Goal: Transaction & Acquisition: Subscribe to service/newsletter

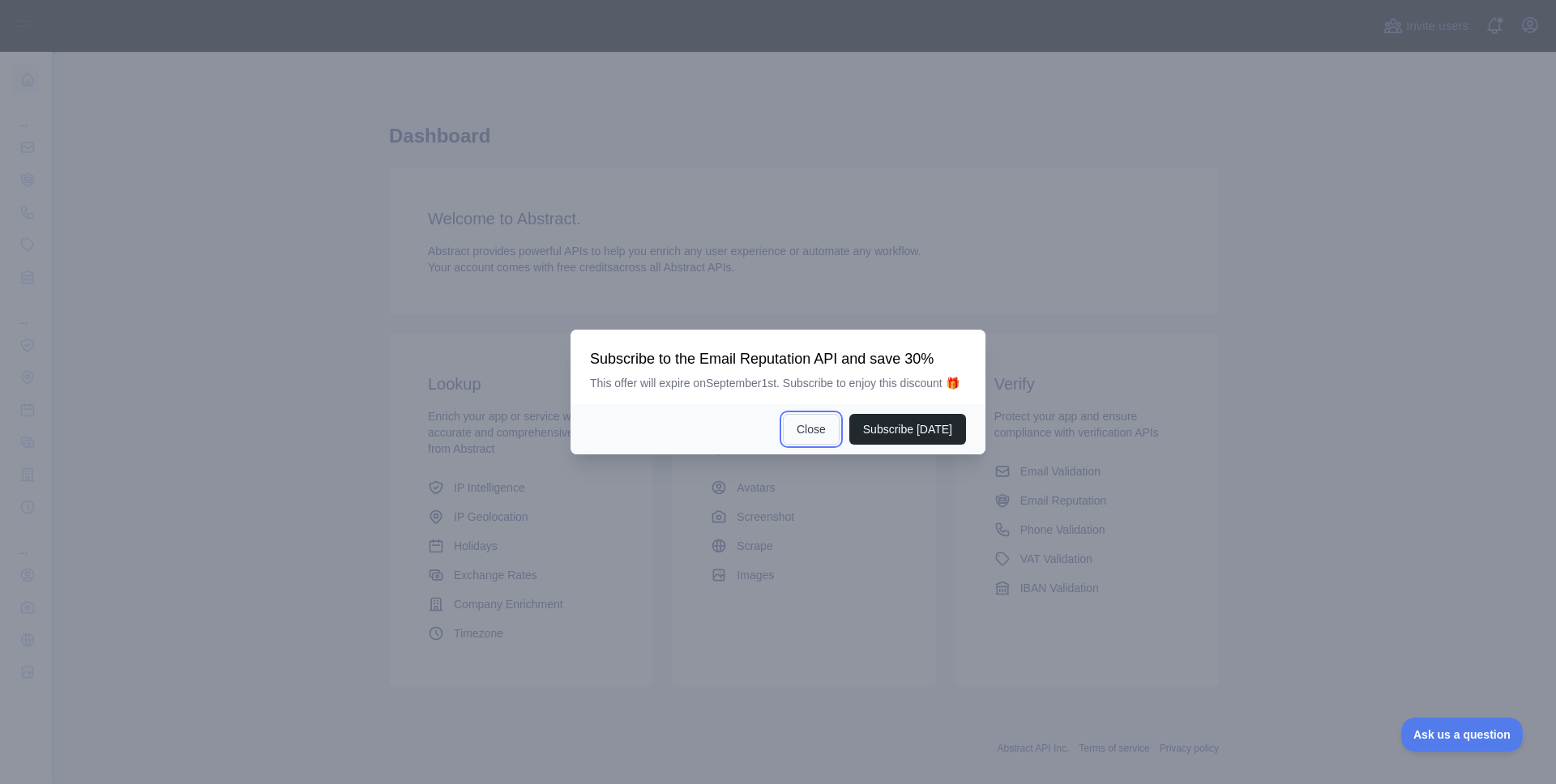
click at [803, 445] on button "Close" at bounding box center [811, 429] width 57 height 31
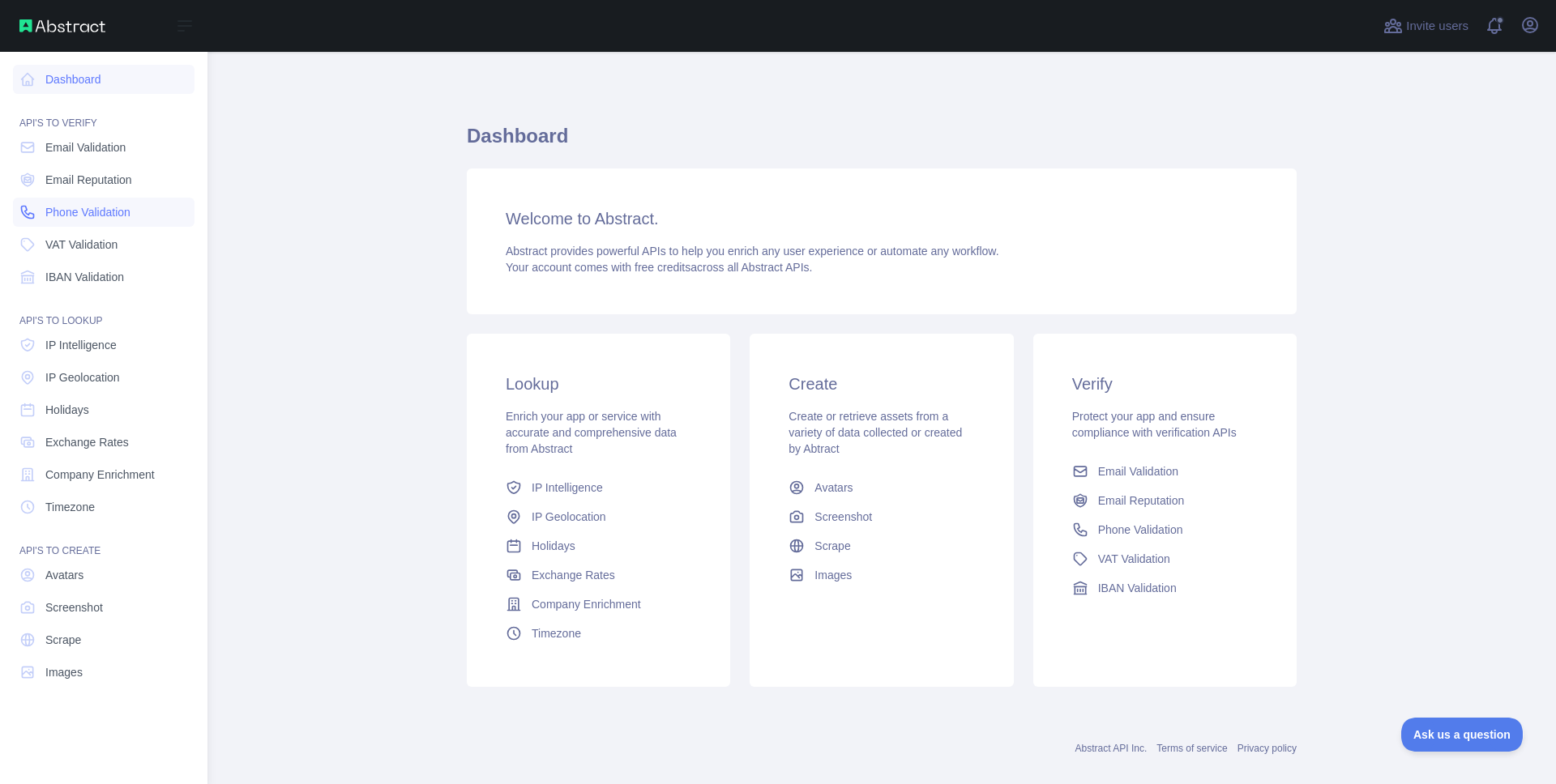
click at [95, 213] on span "Phone Validation" at bounding box center [88, 212] width 85 height 17
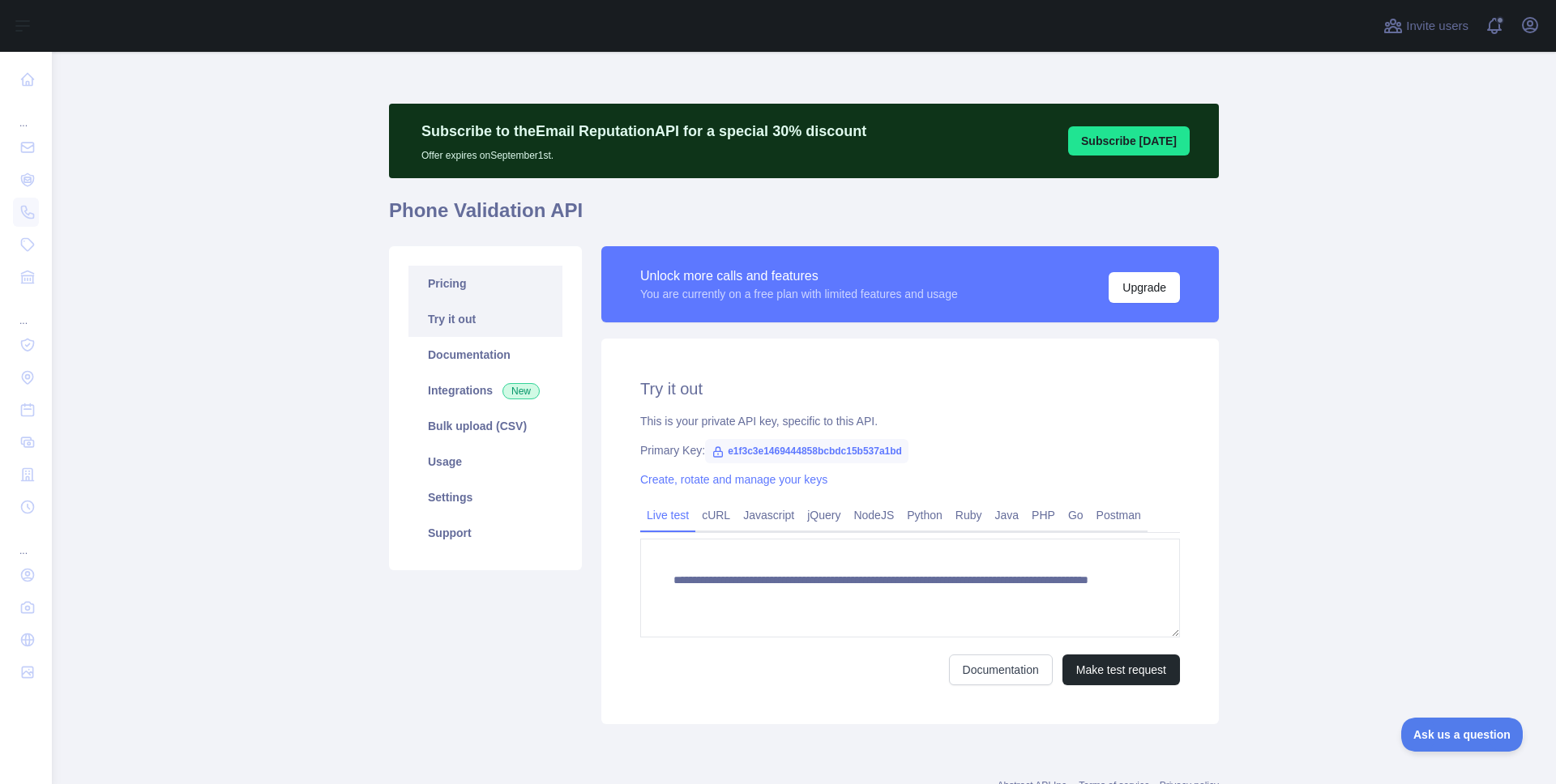
click at [475, 285] on link "Pricing" at bounding box center [486, 283] width 154 height 36
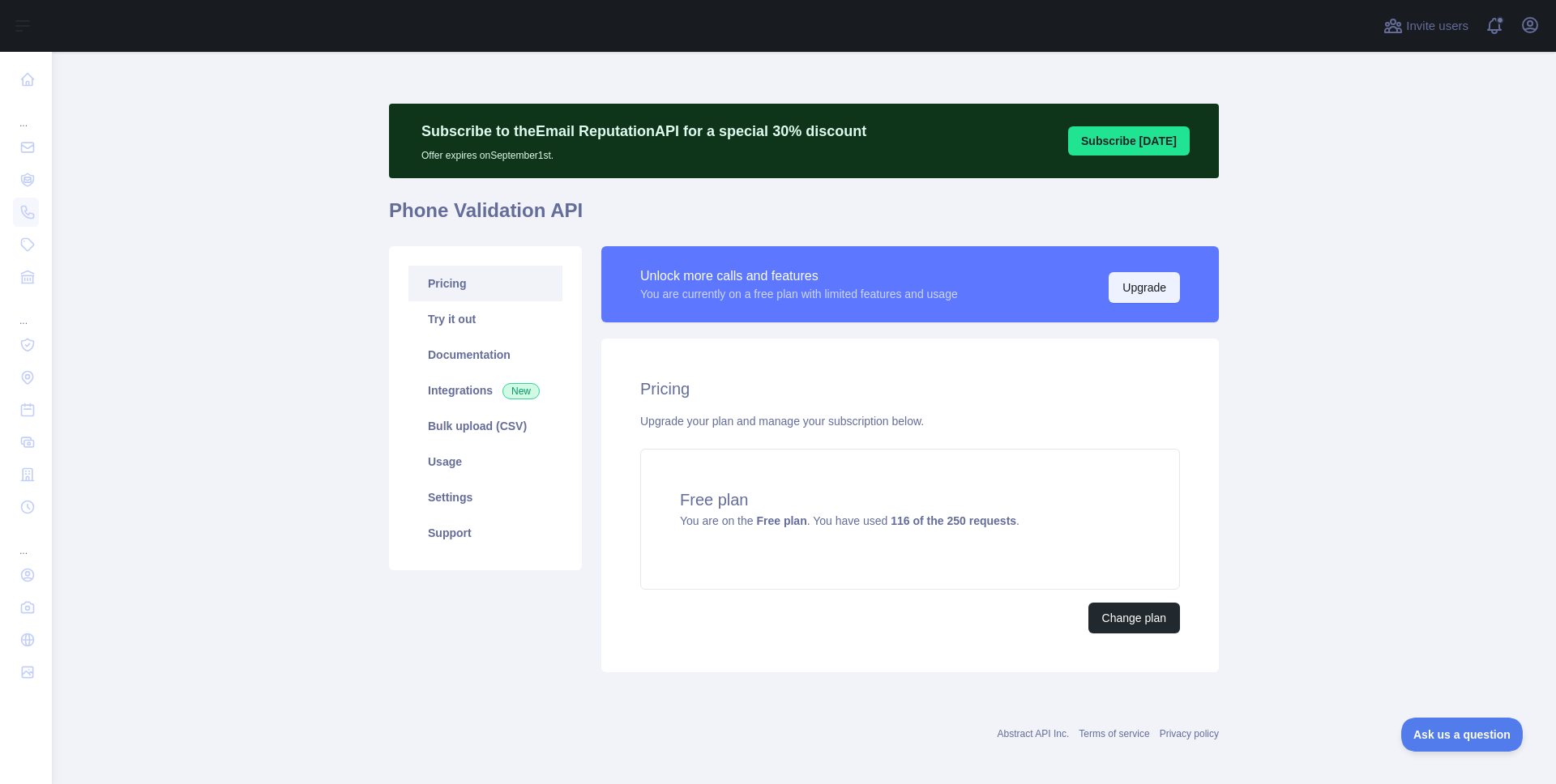
click at [1133, 286] on button "Upgrade" at bounding box center [1143, 288] width 71 height 31
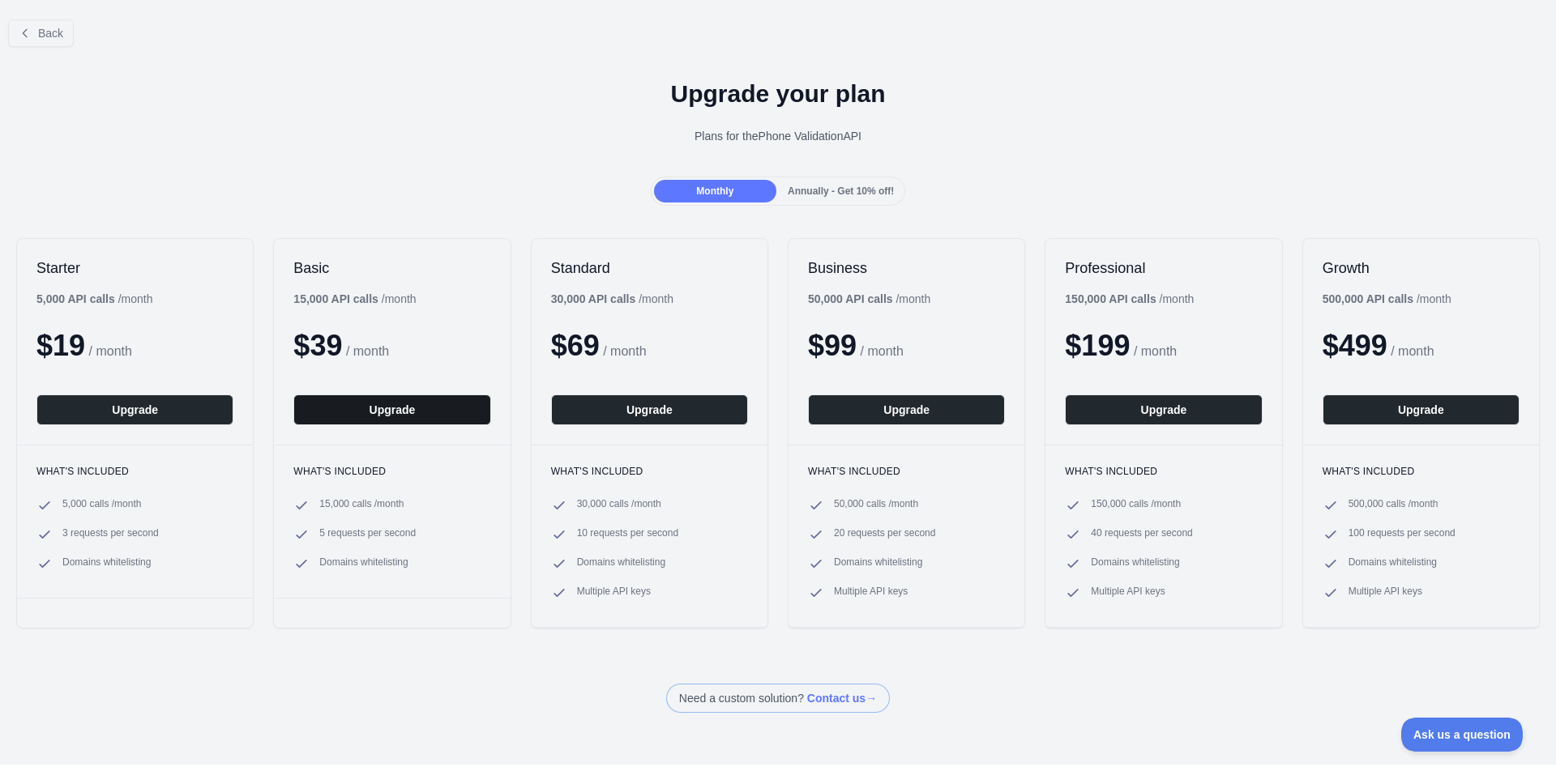
click at [396, 409] on button "Upgrade" at bounding box center [392, 410] width 197 height 31
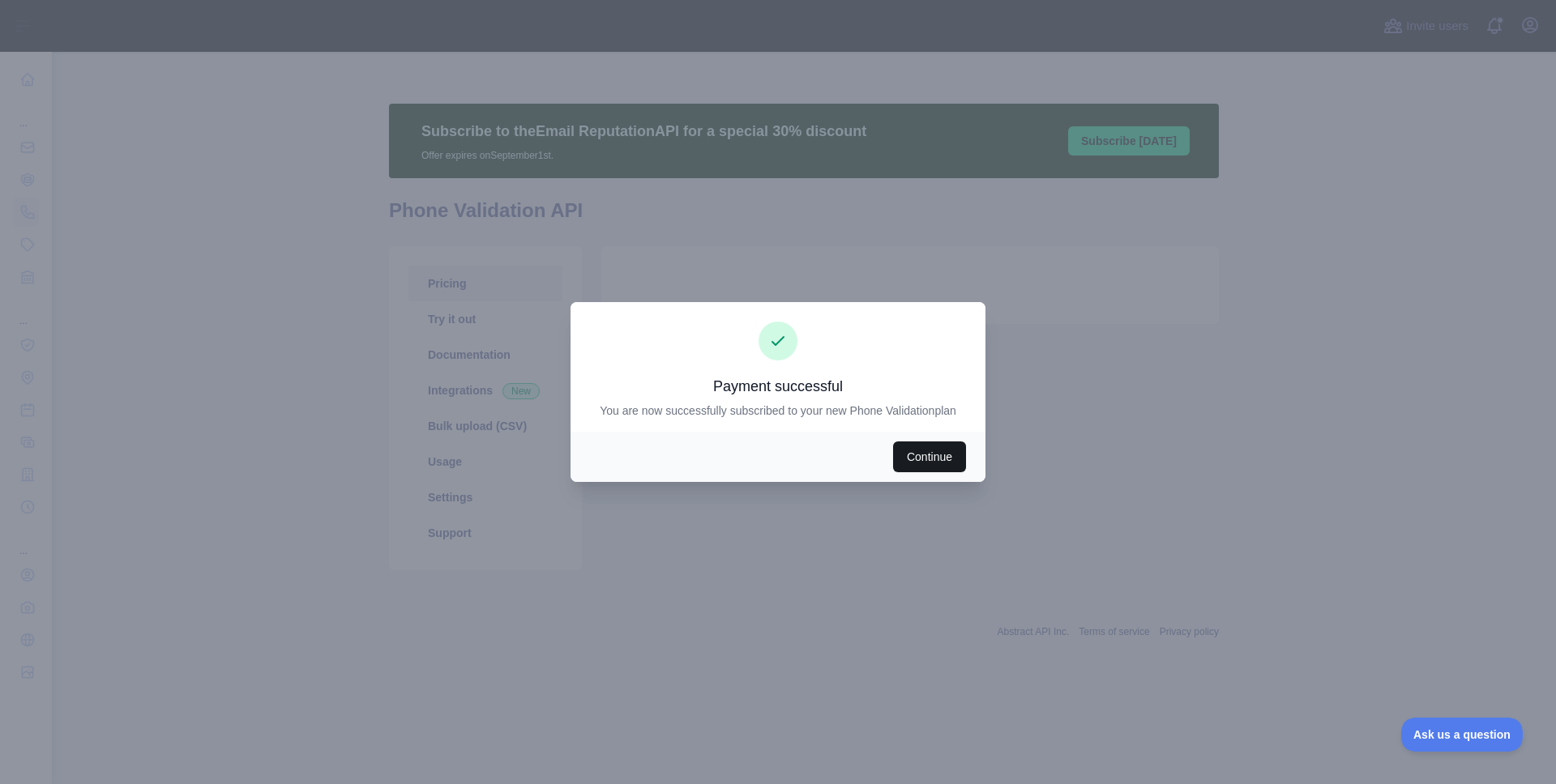
click at [913, 457] on button "Continue" at bounding box center [929, 457] width 73 height 31
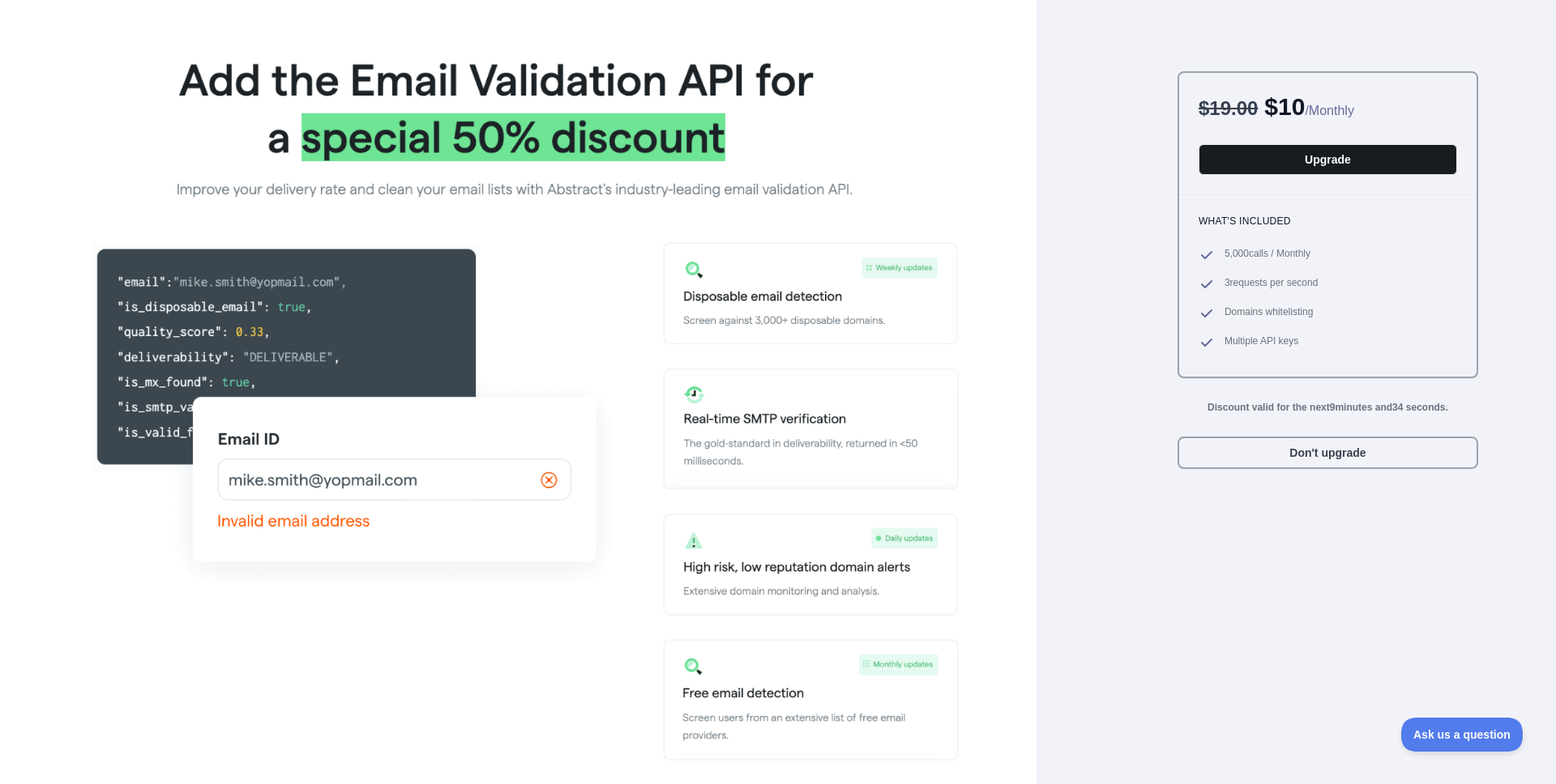
click at [1350, 158] on button "Upgrade" at bounding box center [1327, 160] width 259 height 31
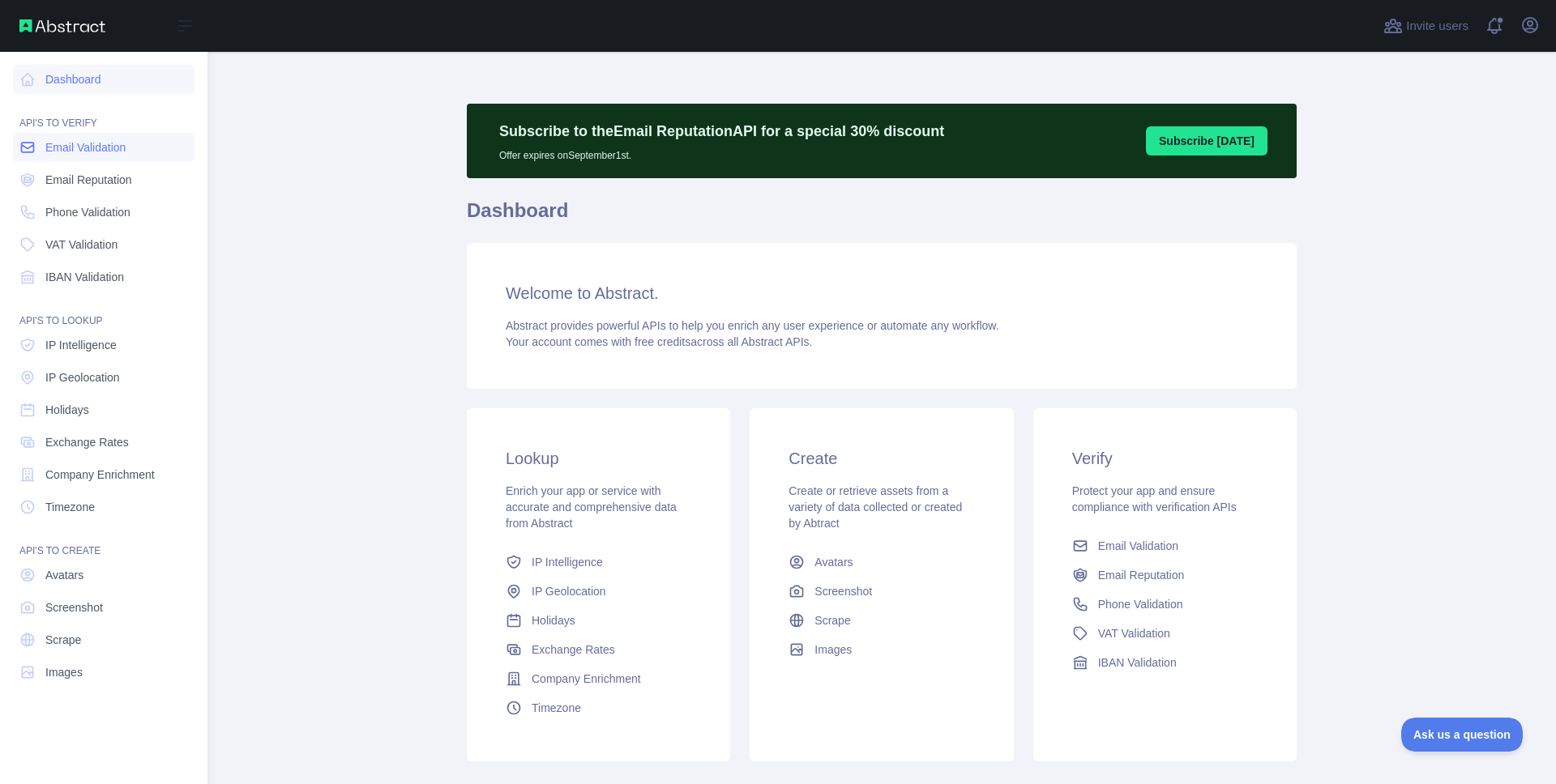
click at [76, 146] on span "Email Validation" at bounding box center [86, 147] width 80 height 17
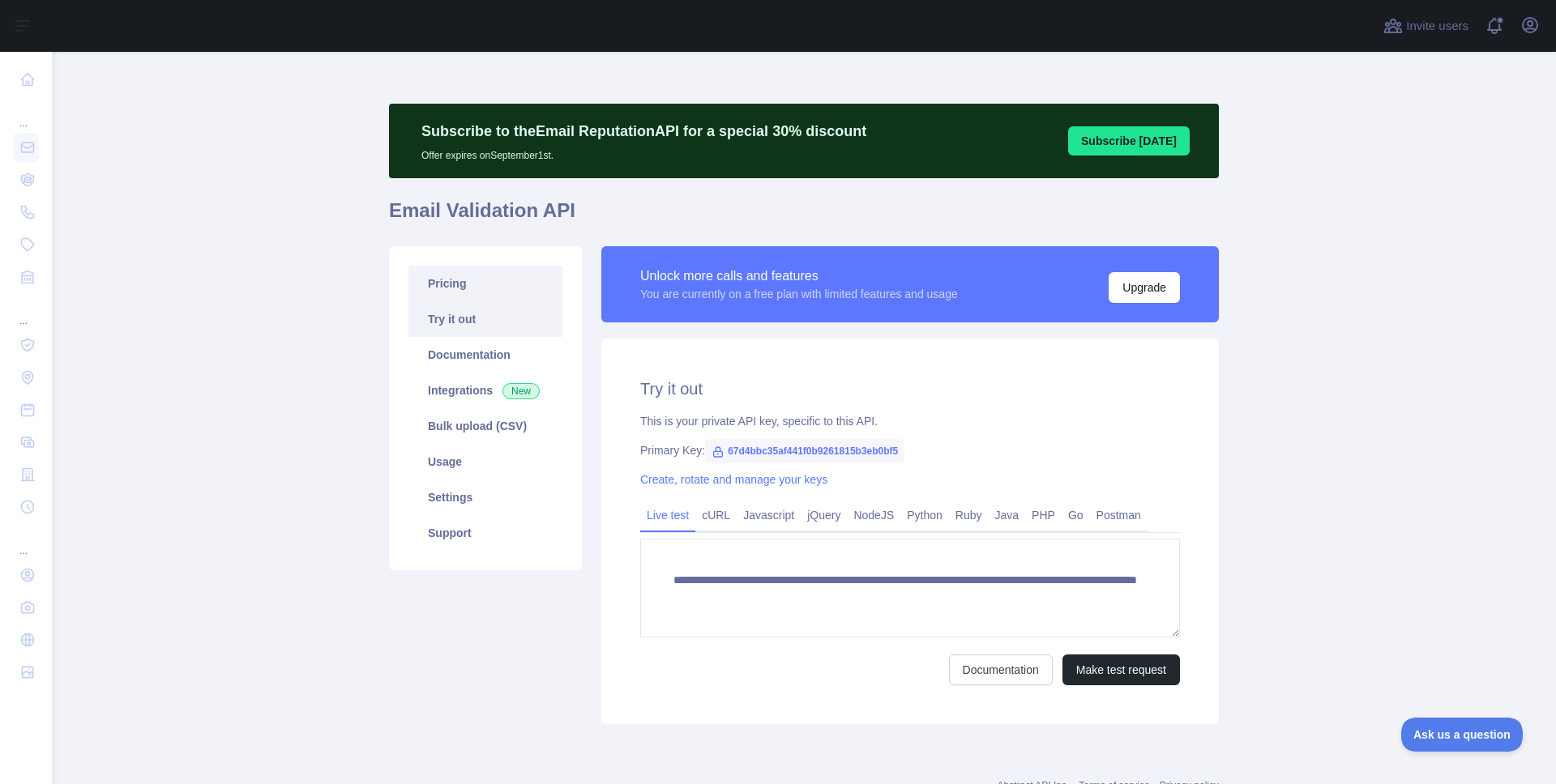
click at [504, 291] on link "Pricing" at bounding box center [486, 283] width 154 height 36
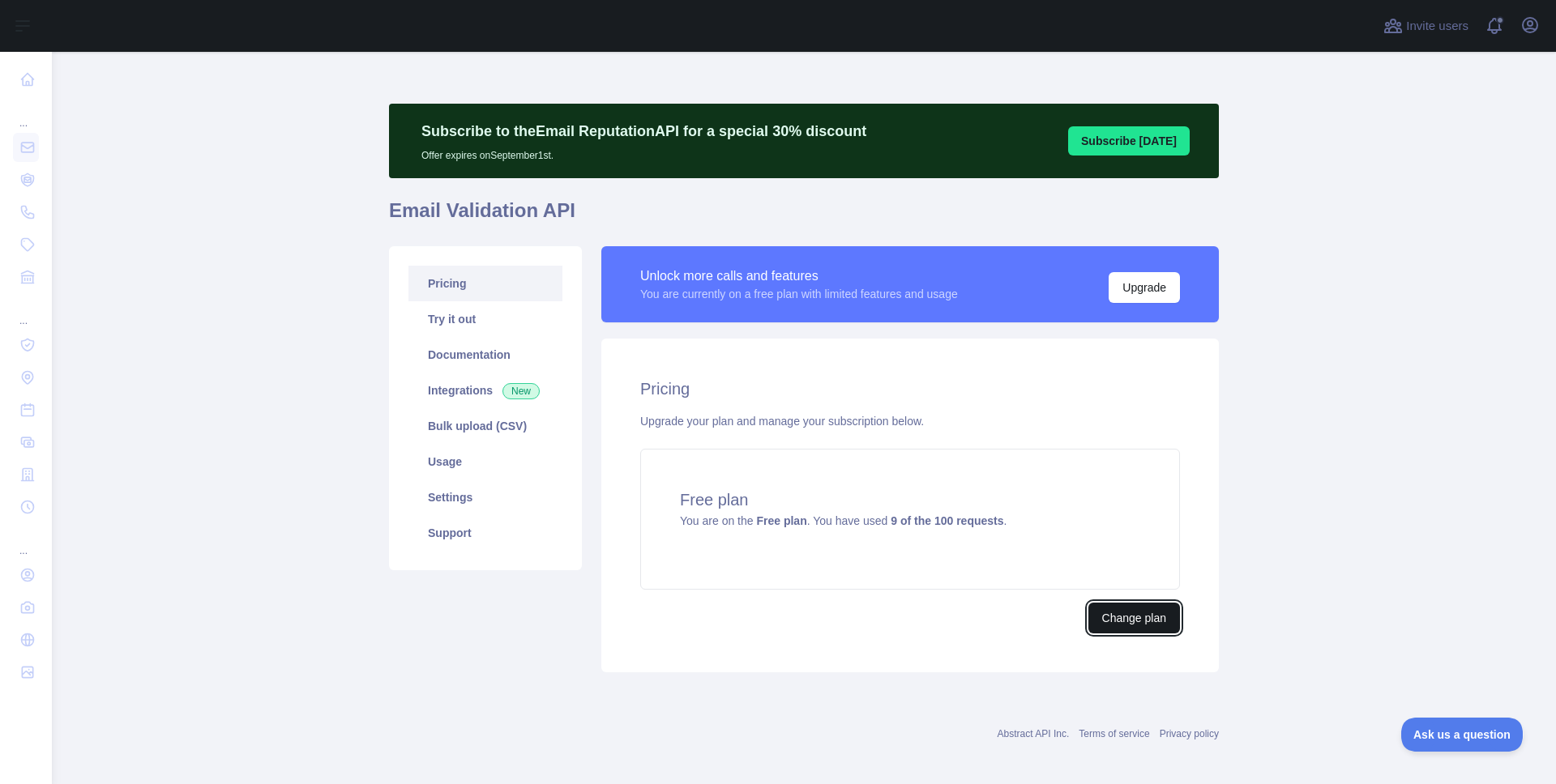
click at [1122, 617] on button "Change plan" at bounding box center [1134, 618] width 92 height 31
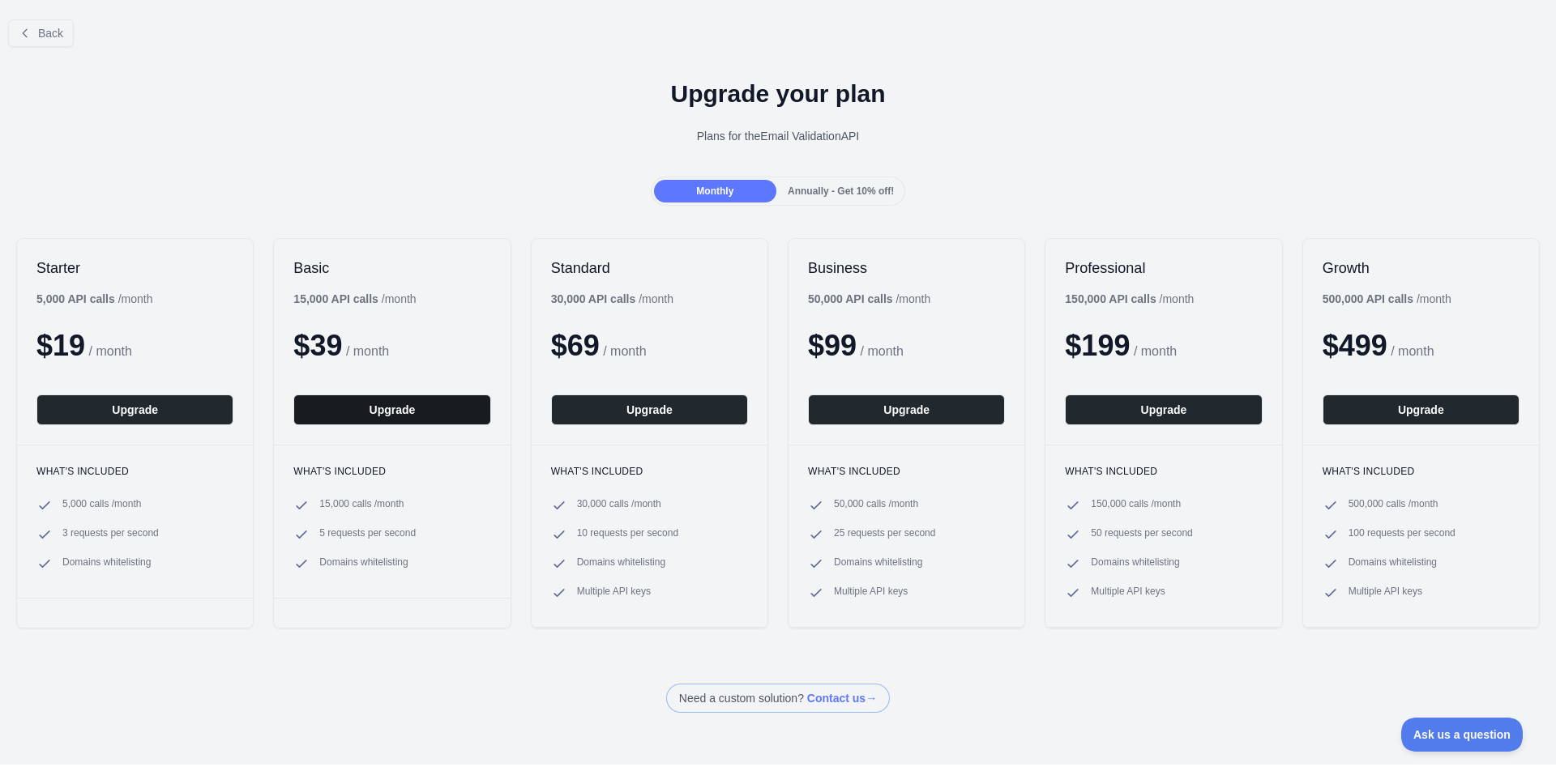
click at [433, 412] on button "Upgrade" at bounding box center [392, 410] width 197 height 31
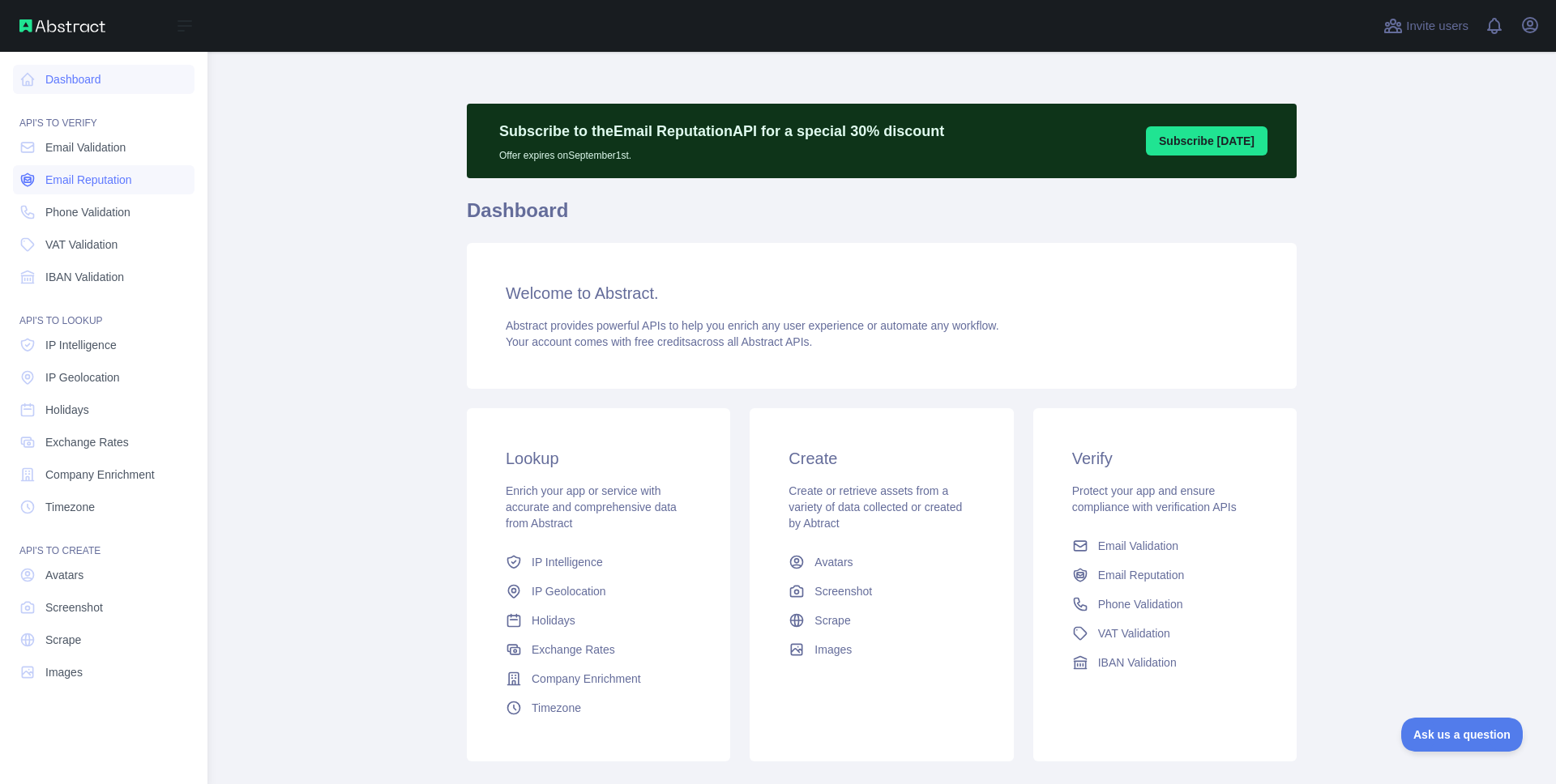
click at [39, 179] on link "Email Reputation" at bounding box center [103, 179] width 181 height 29
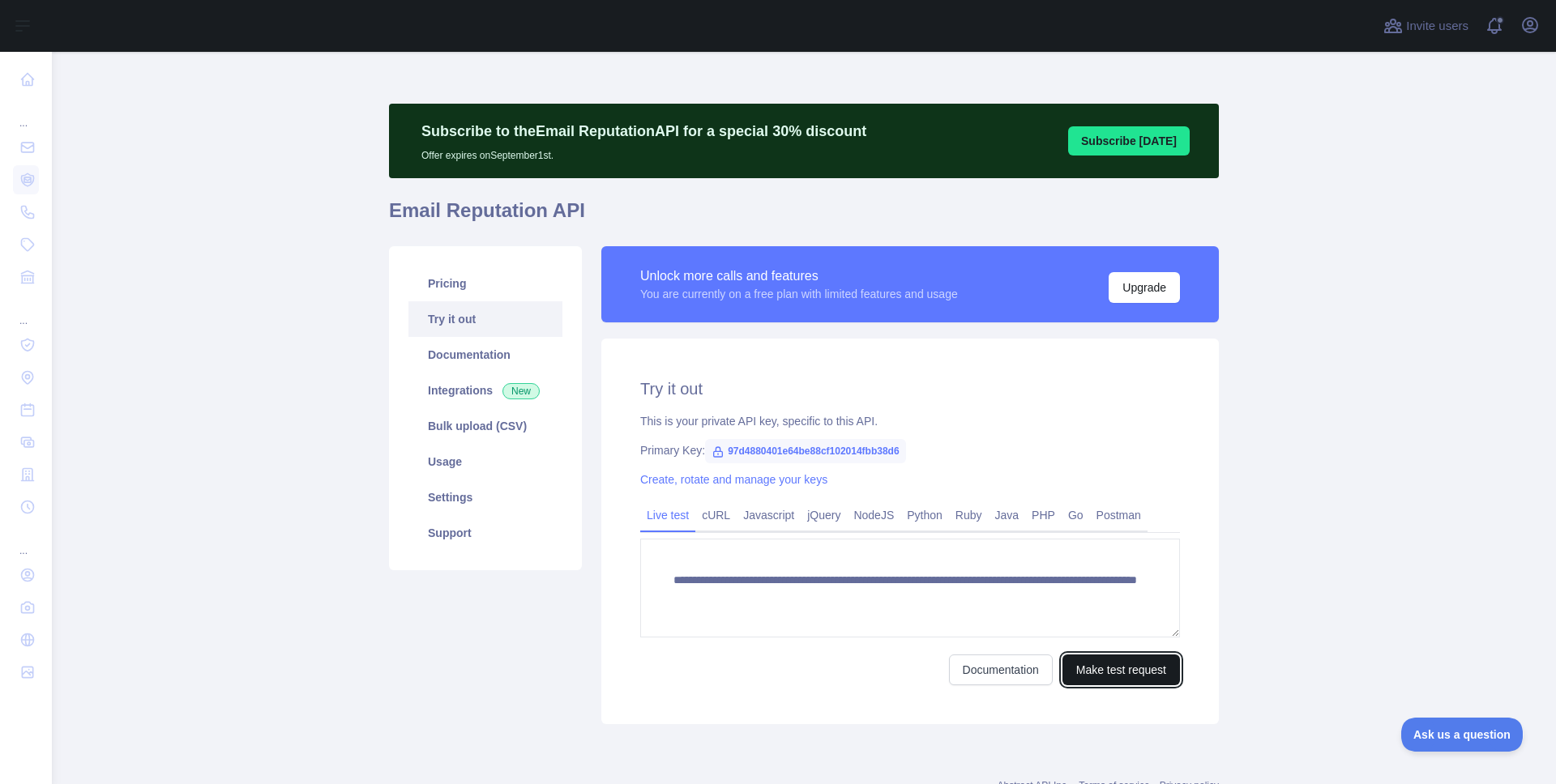
click at [1138, 677] on button "Make test request" at bounding box center [1121, 670] width 117 height 31
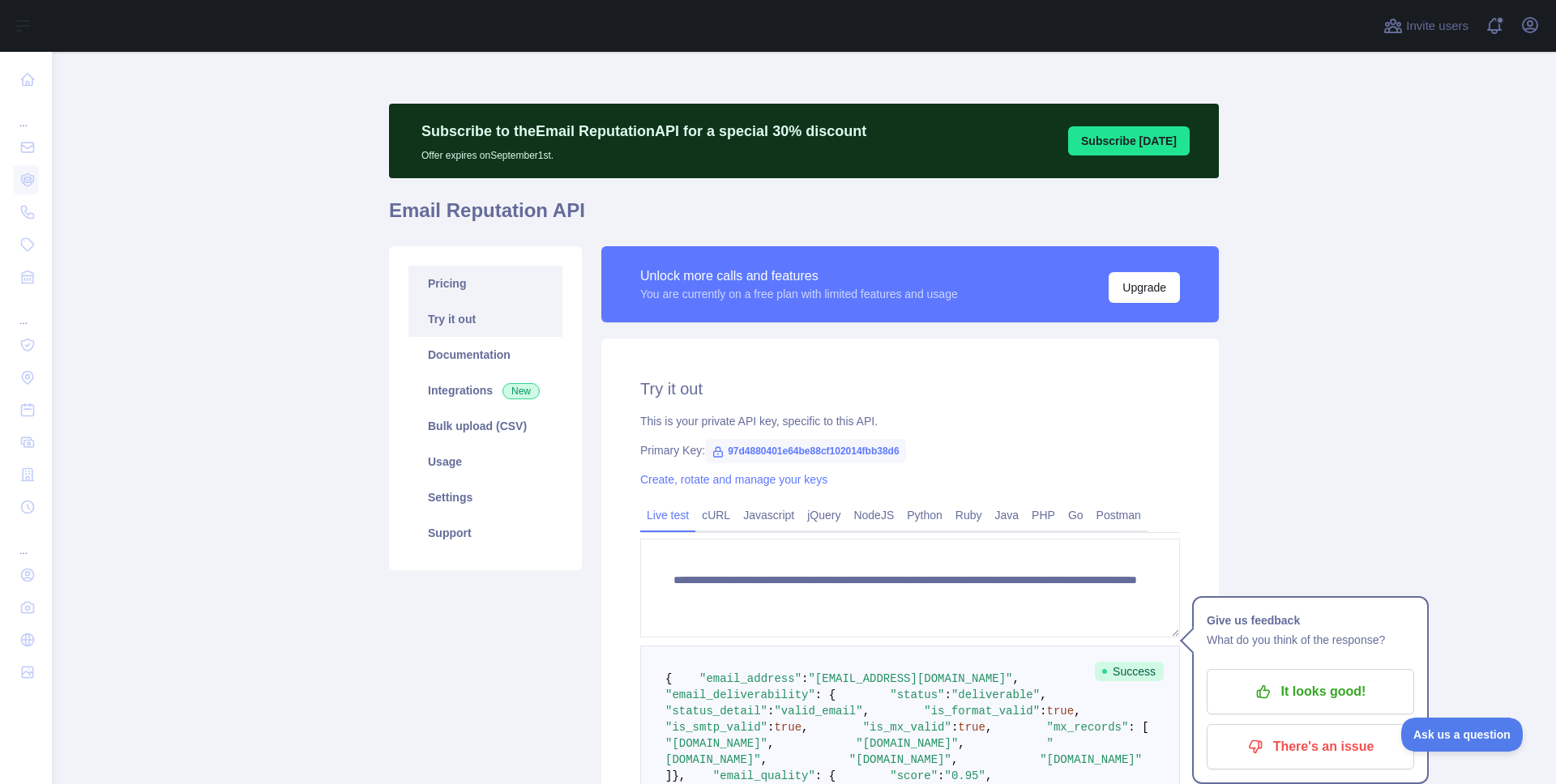
click at [440, 284] on link "Pricing" at bounding box center [486, 283] width 154 height 36
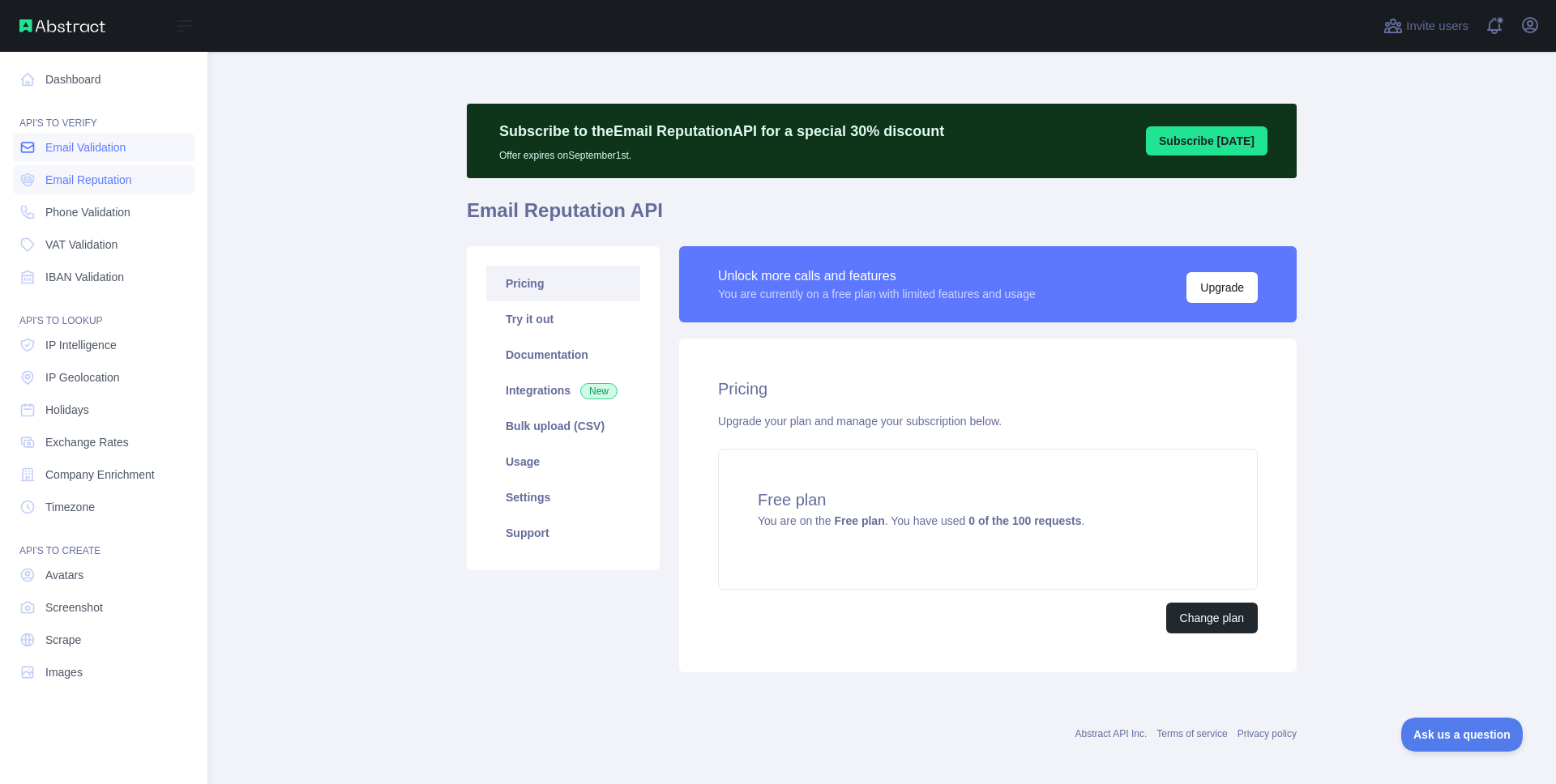
click at [76, 146] on span "Email Validation" at bounding box center [86, 147] width 80 height 17
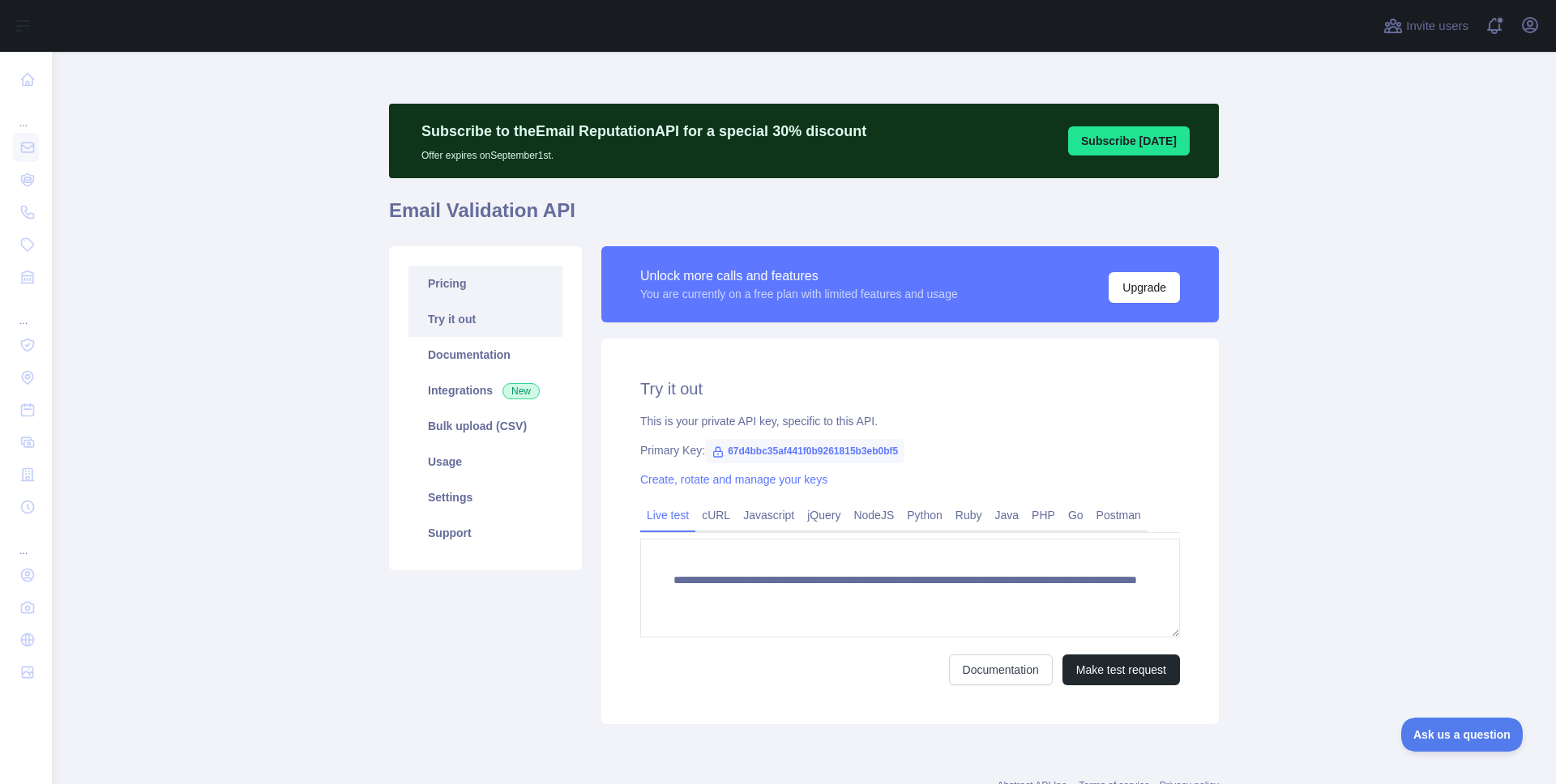
click at [448, 285] on link "Pricing" at bounding box center [486, 283] width 154 height 36
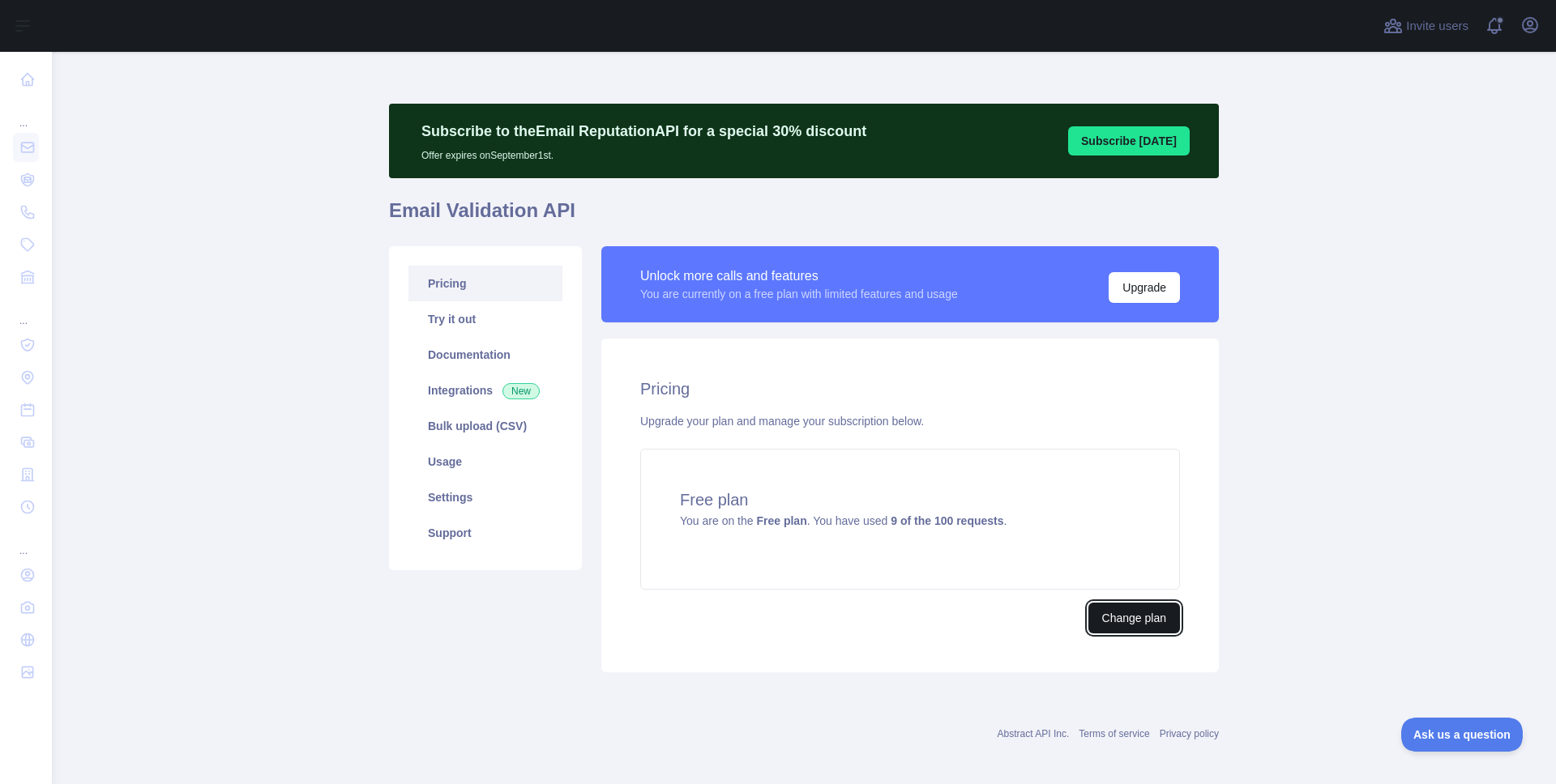
click at [1122, 619] on button "Change plan" at bounding box center [1134, 618] width 92 height 31
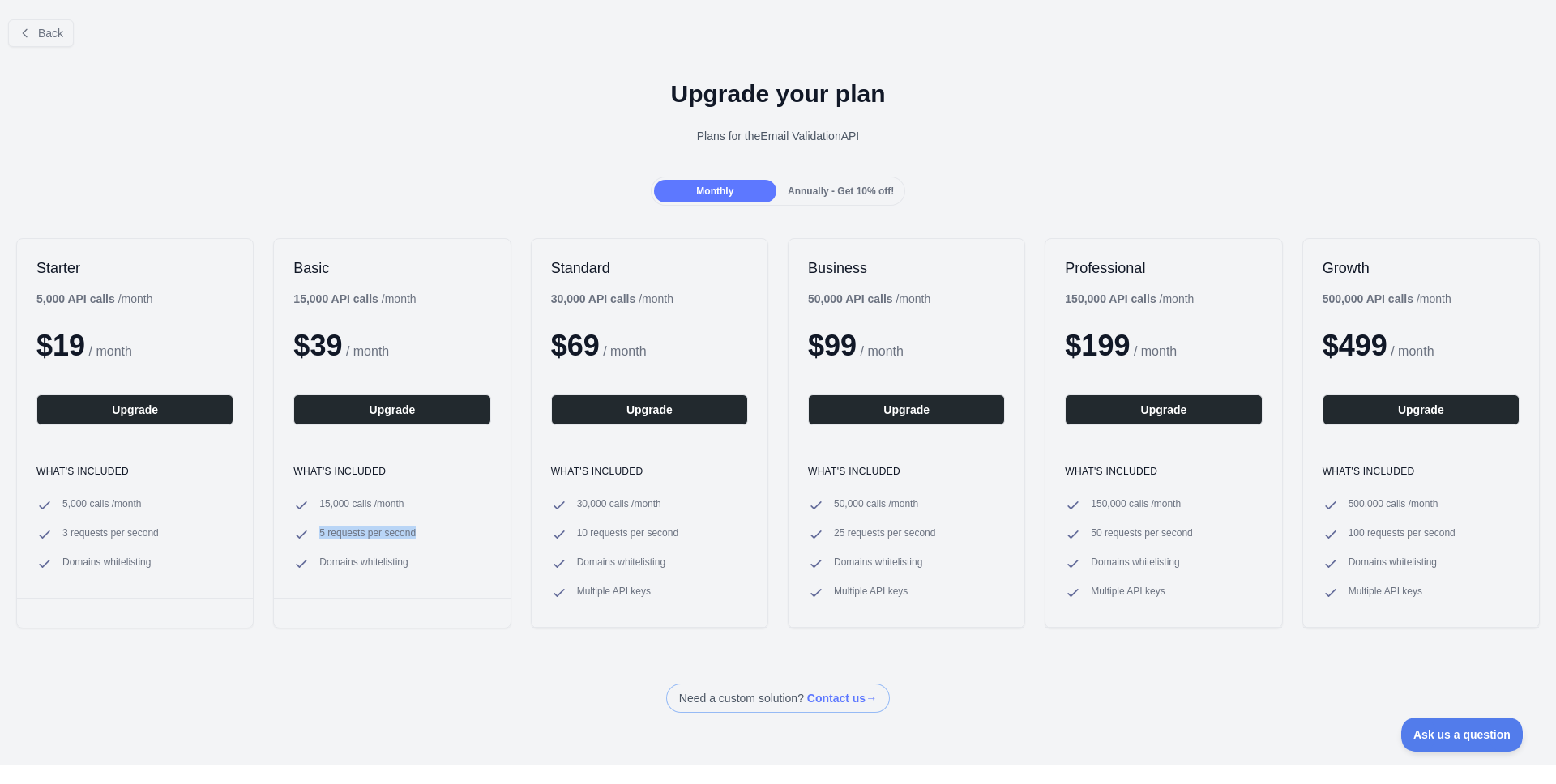
drag, startPoint x: 320, startPoint y: 533, endPoint x: 441, endPoint y: 533, distance: 121.0
click at [441, 533] on li "5 requests per second" at bounding box center [392, 534] width 197 height 17
copy span "5 requests per second"
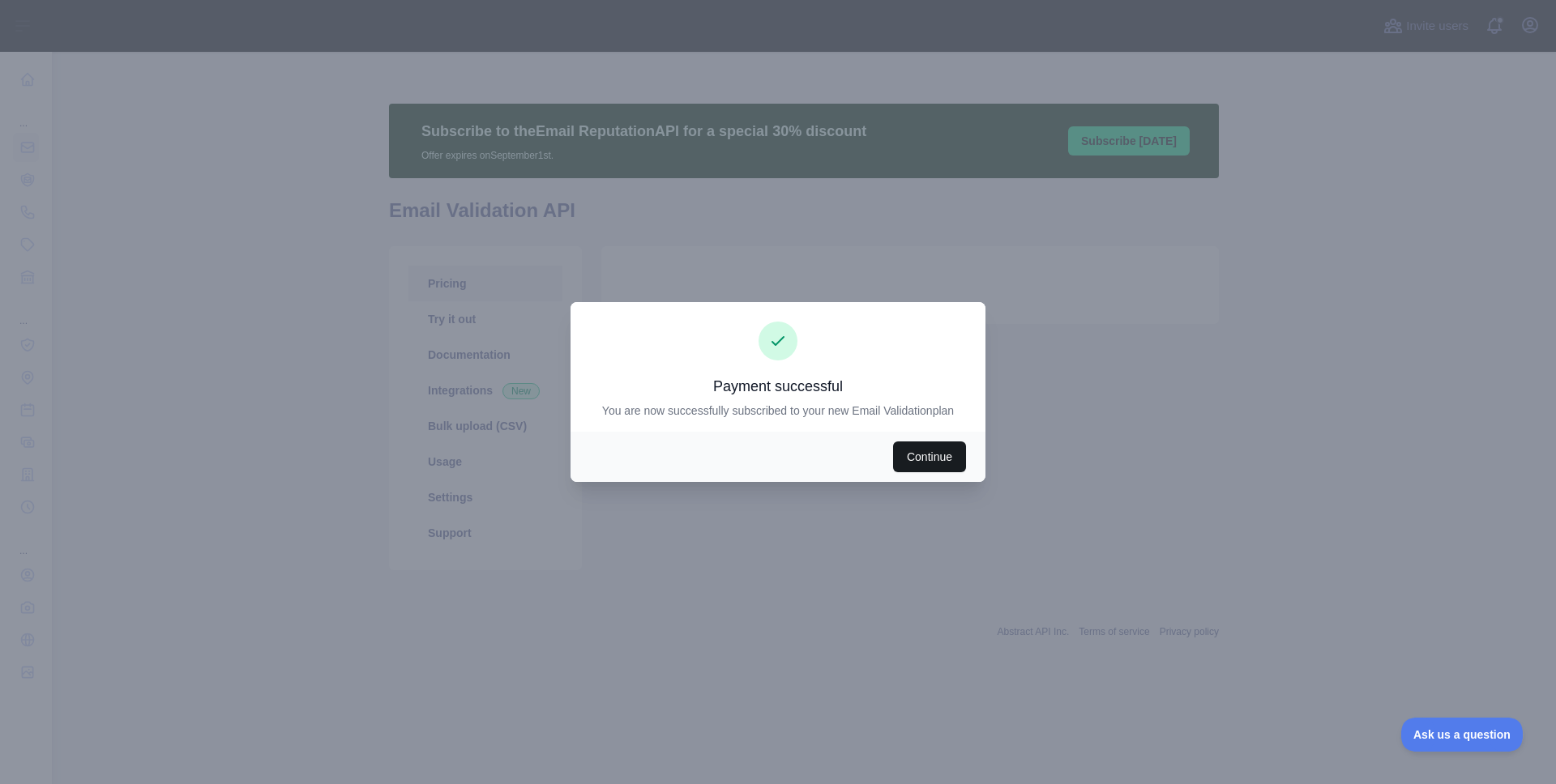
click at [928, 459] on button "Continue" at bounding box center [929, 457] width 73 height 31
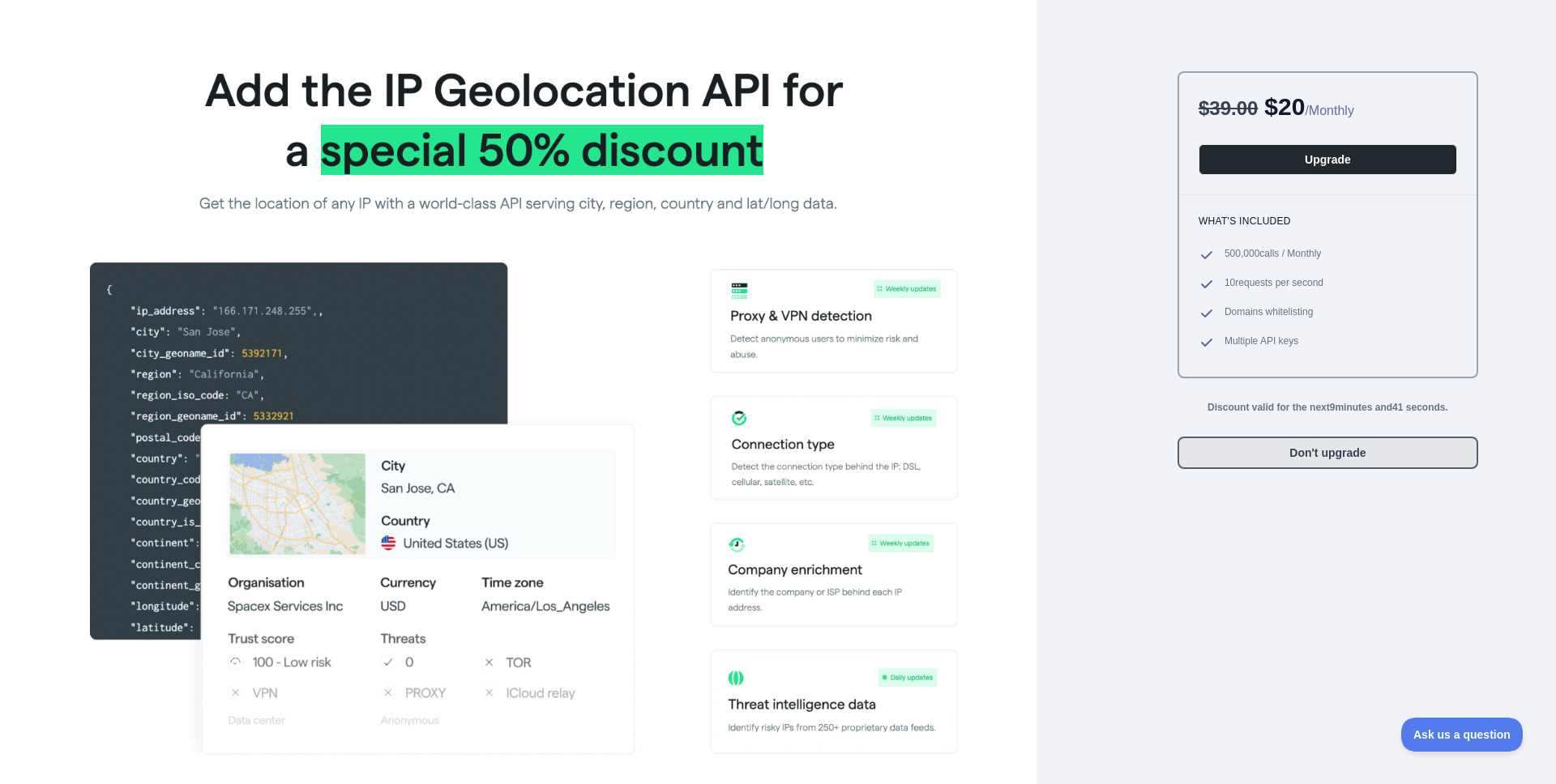
click at [1352, 451] on button "Don't upgrade" at bounding box center [1328, 452] width 300 height 32
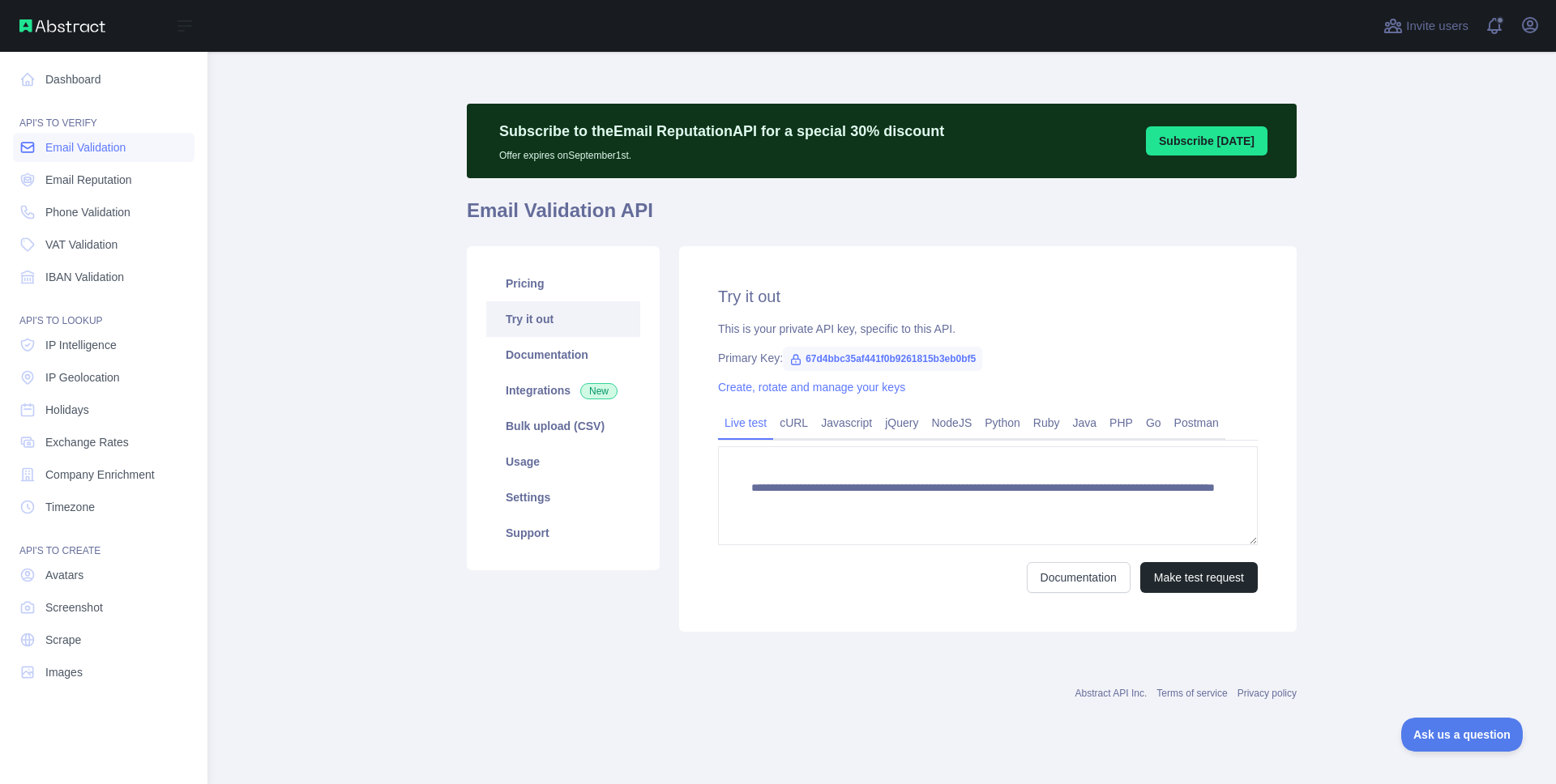
click at [100, 145] on span "Email Validation" at bounding box center [86, 147] width 80 height 17
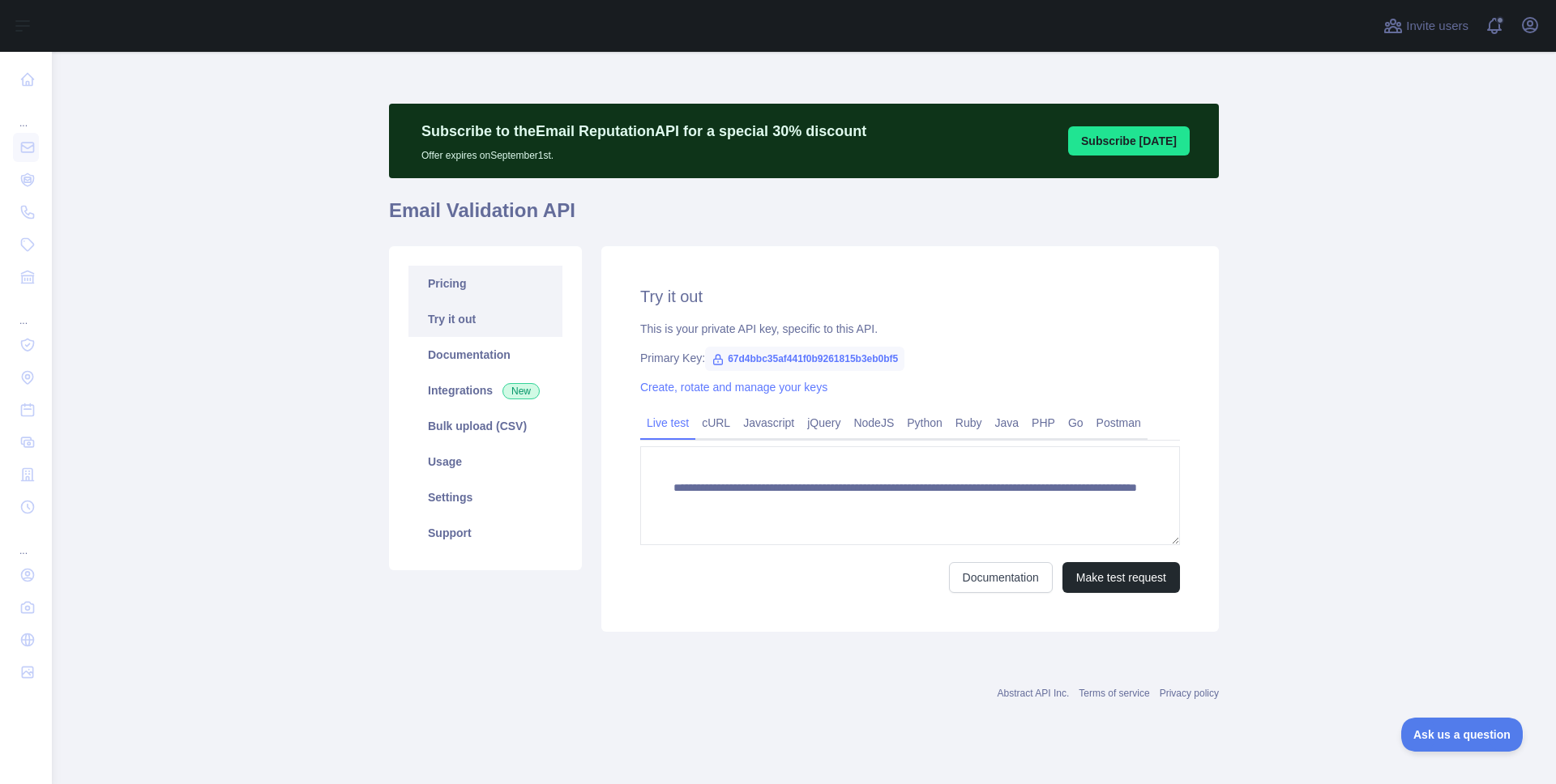
click at [481, 283] on link "Pricing" at bounding box center [486, 283] width 154 height 36
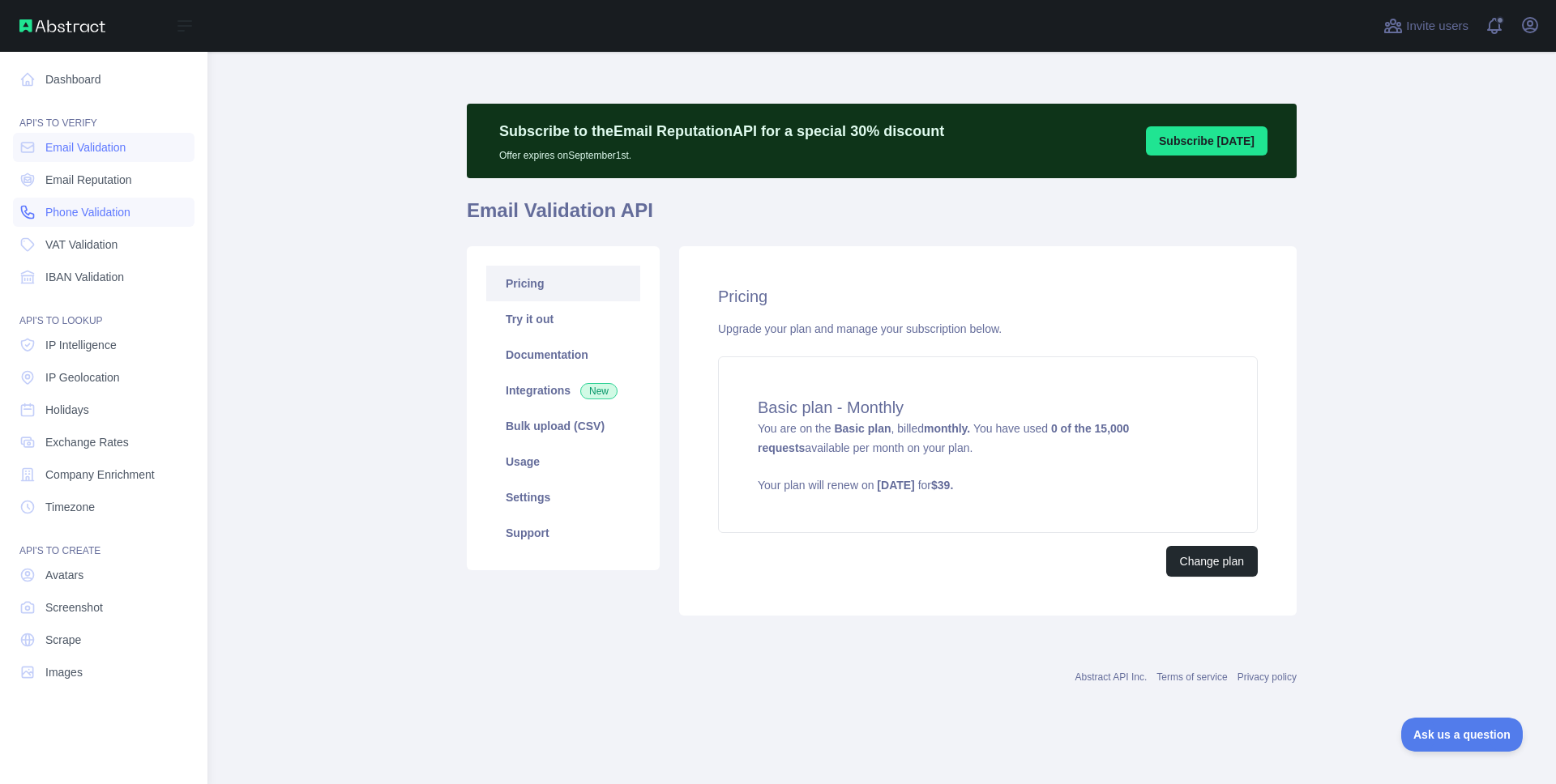
click at [113, 215] on span "Phone Validation" at bounding box center [88, 212] width 85 height 17
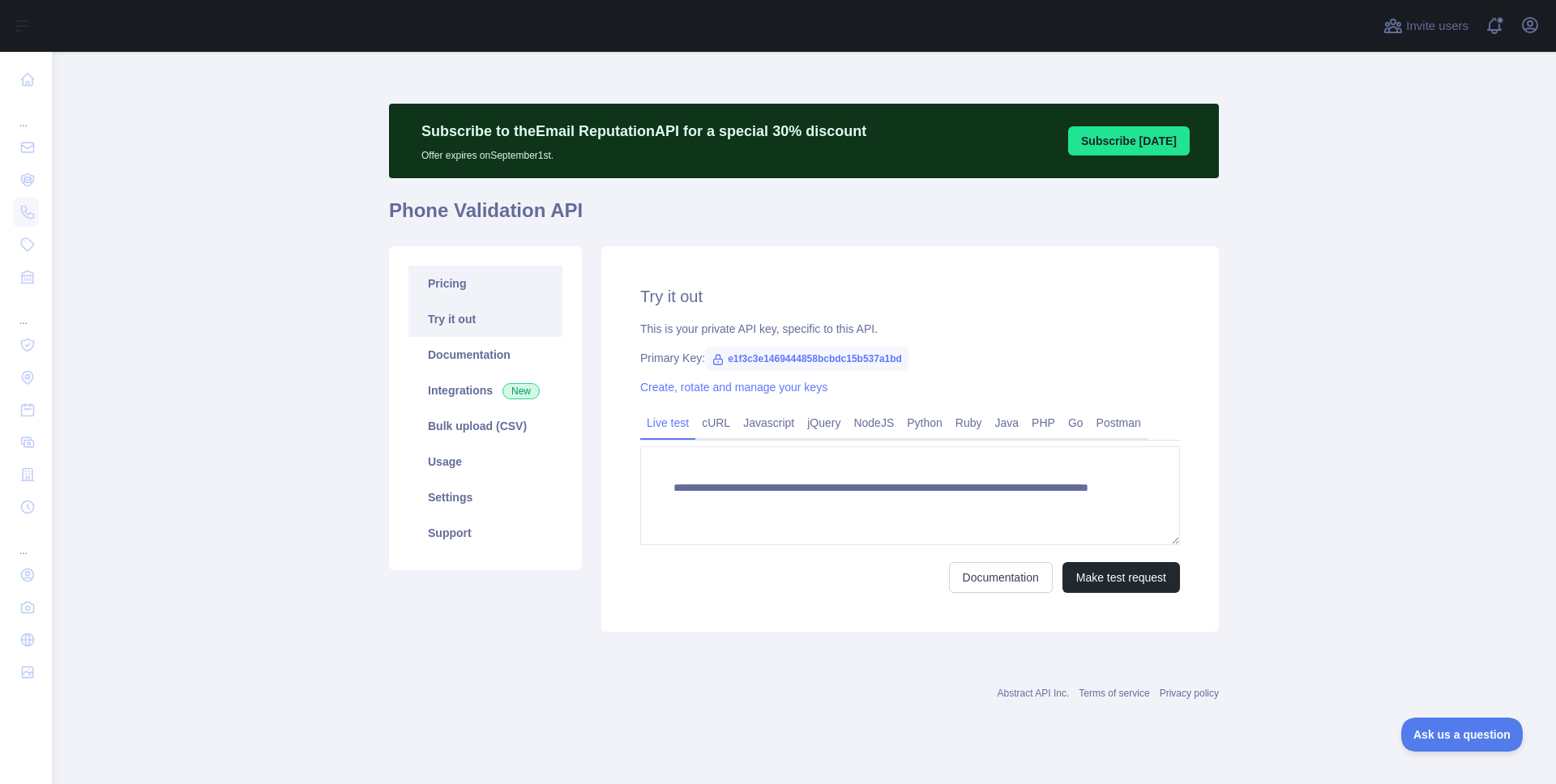
click at [519, 295] on link "Pricing" at bounding box center [486, 283] width 154 height 36
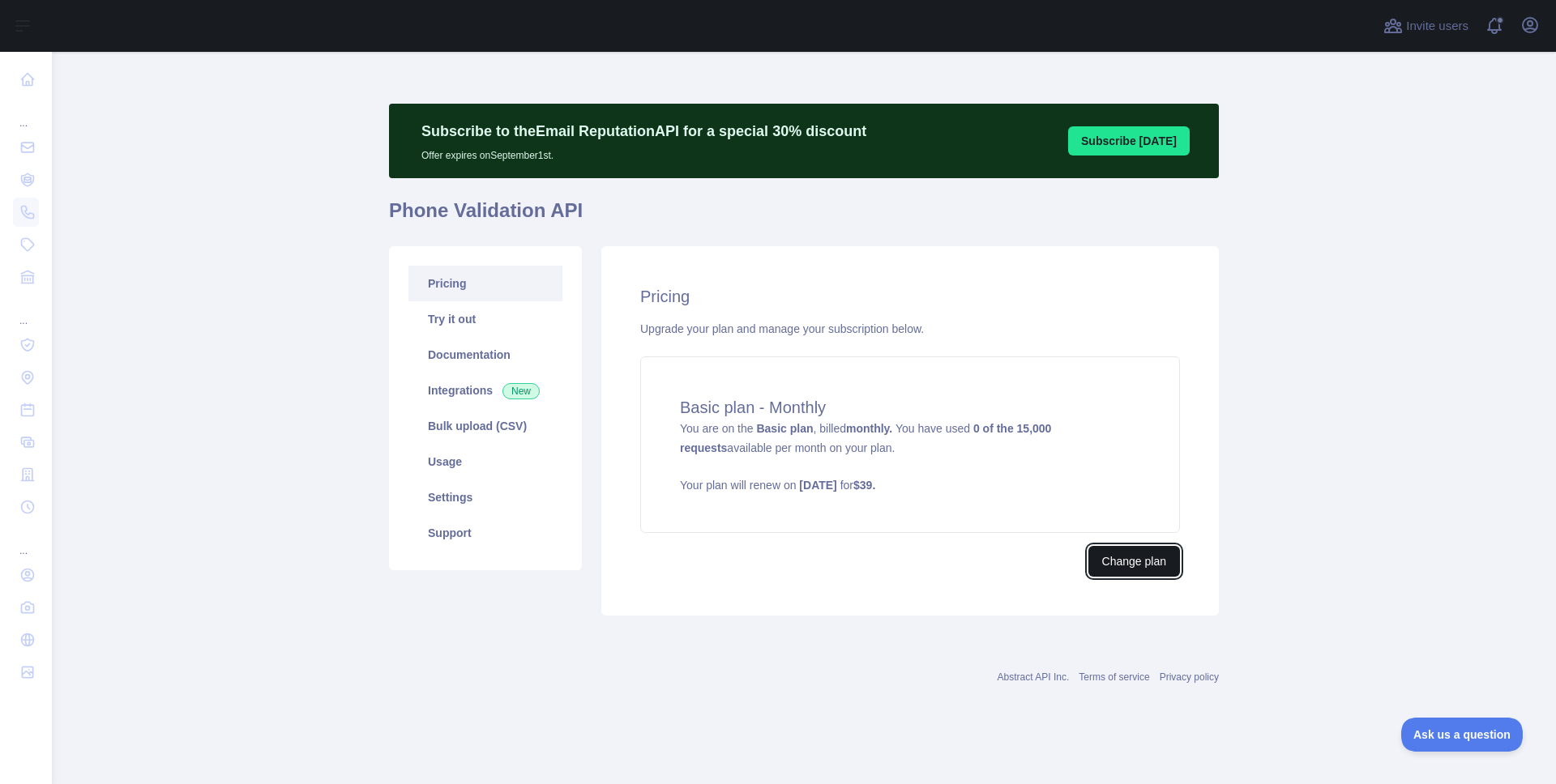
click at [1151, 563] on button "Change plan" at bounding box center [1134, 562] width 92 height 31
